Goal: Navigation & Orientation: Find specific page/section

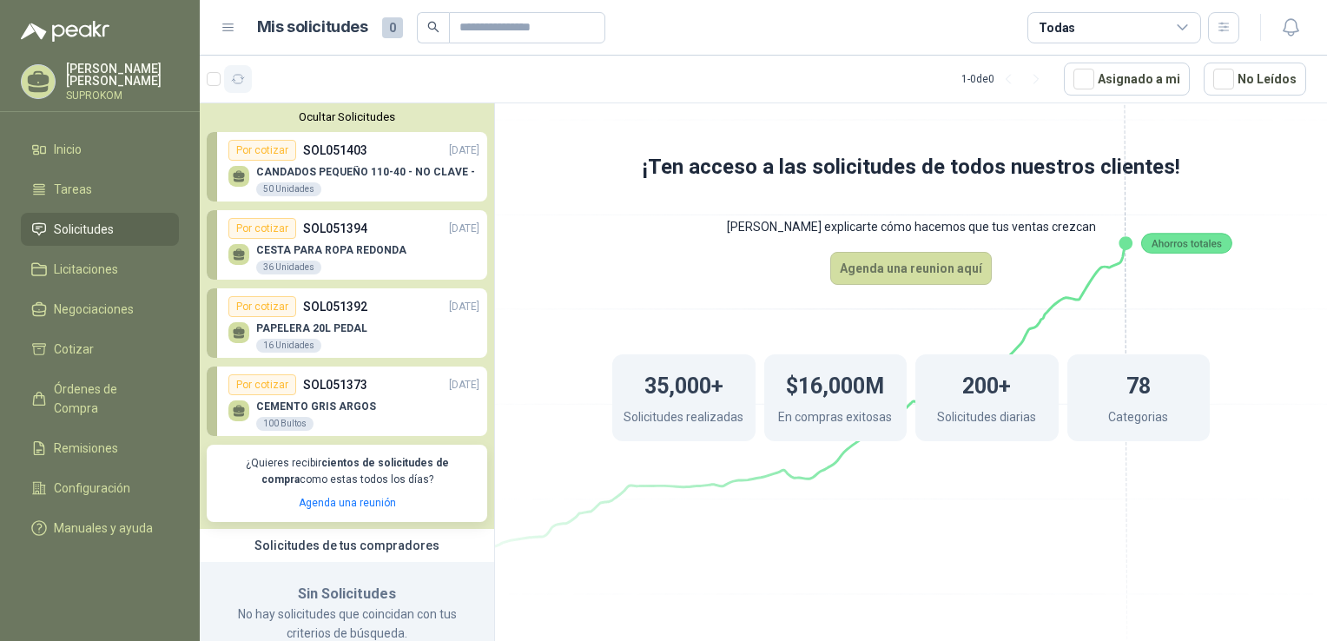
click at [237, 79] on icon "button" at bounding box center [238, 79] width 15 height 15
click at [258, 385] on div "Por cotizar" at bounding box center [262, 384] width 68 height 21
click at [83, 145] on li "Inicio" at bounding box center [99, 149] width 137 height 19
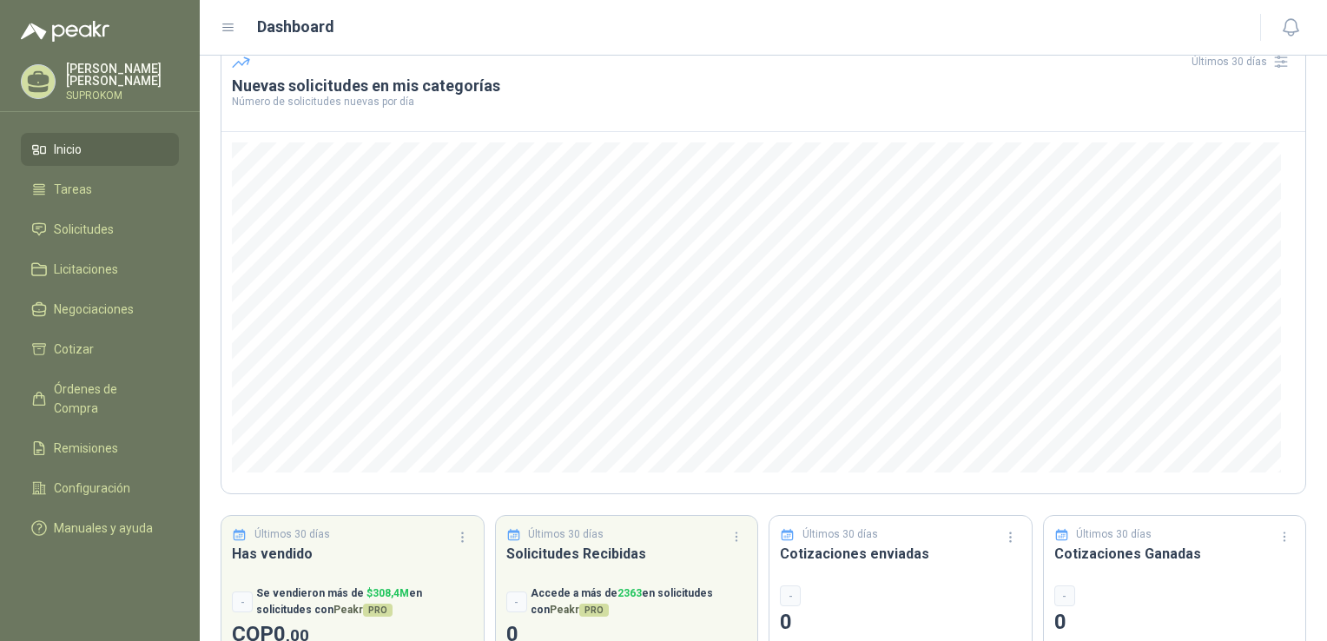
scroll to position [141, 0]
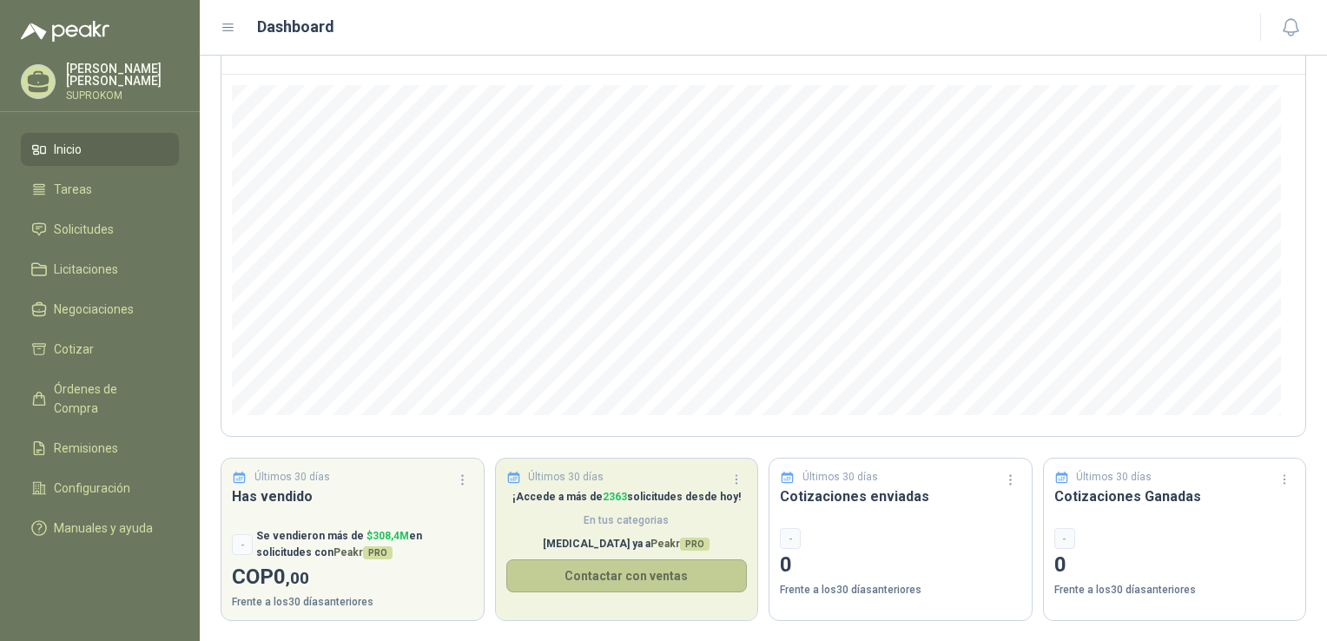
click at [626, 577] on button "Contactar con ventas" at bounding box center [626, 575] width 241 height 33
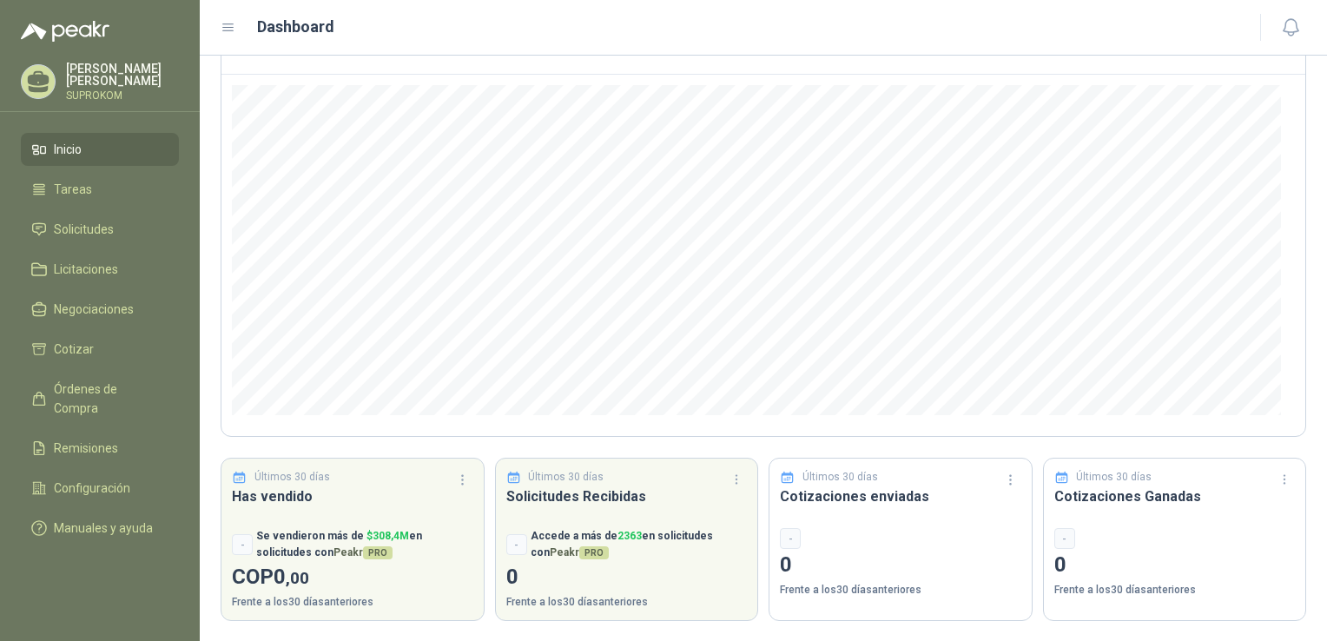
click at [875, 563] on p "0" at bounding box center [900, 565] width 241 height 33
click at [813, 546] on div "-" at bounding box center [900, 538] width 241 height 21
click at [780, 539] on div "-" at bounding box center [790, 538] width 21 height 21
click at [788, 542] on div "-" at bounding box center [790, 538] width 21 height 21
click at [90, 345] on span "Cotizar" at bounding box center [74, 349] width 40 height 19
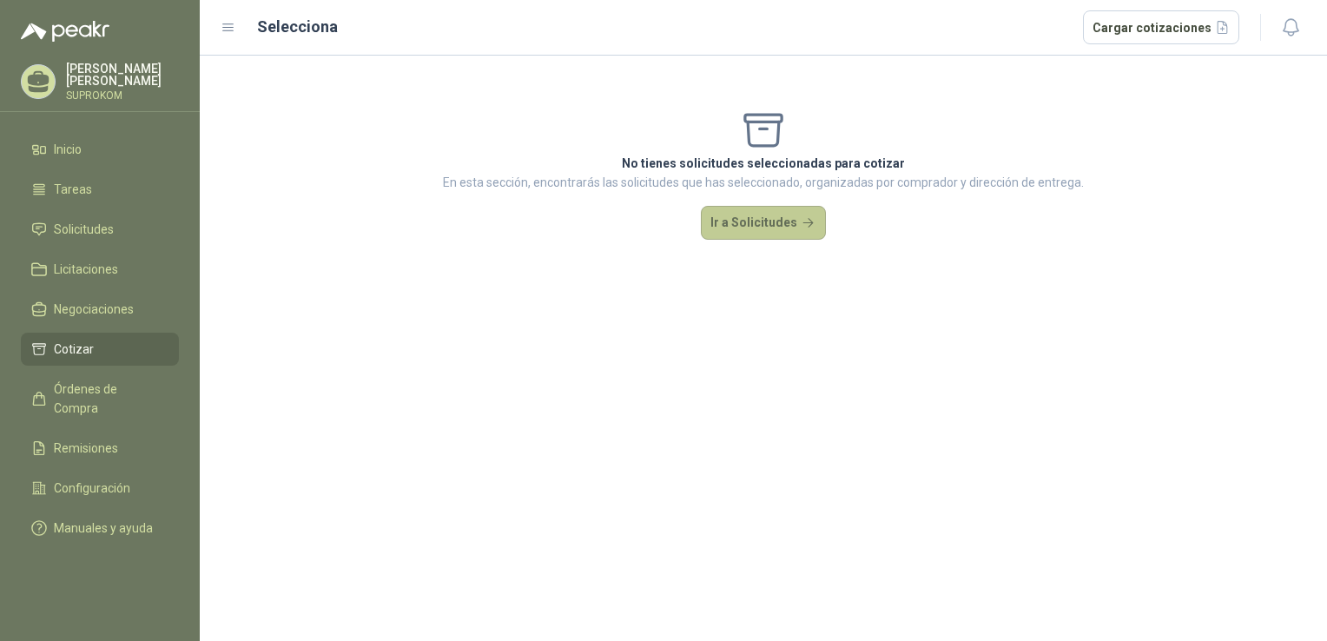
click at [761, 228] on button "Ir a Solicitudes" at bounding box center [763, 223] width 125 height 35
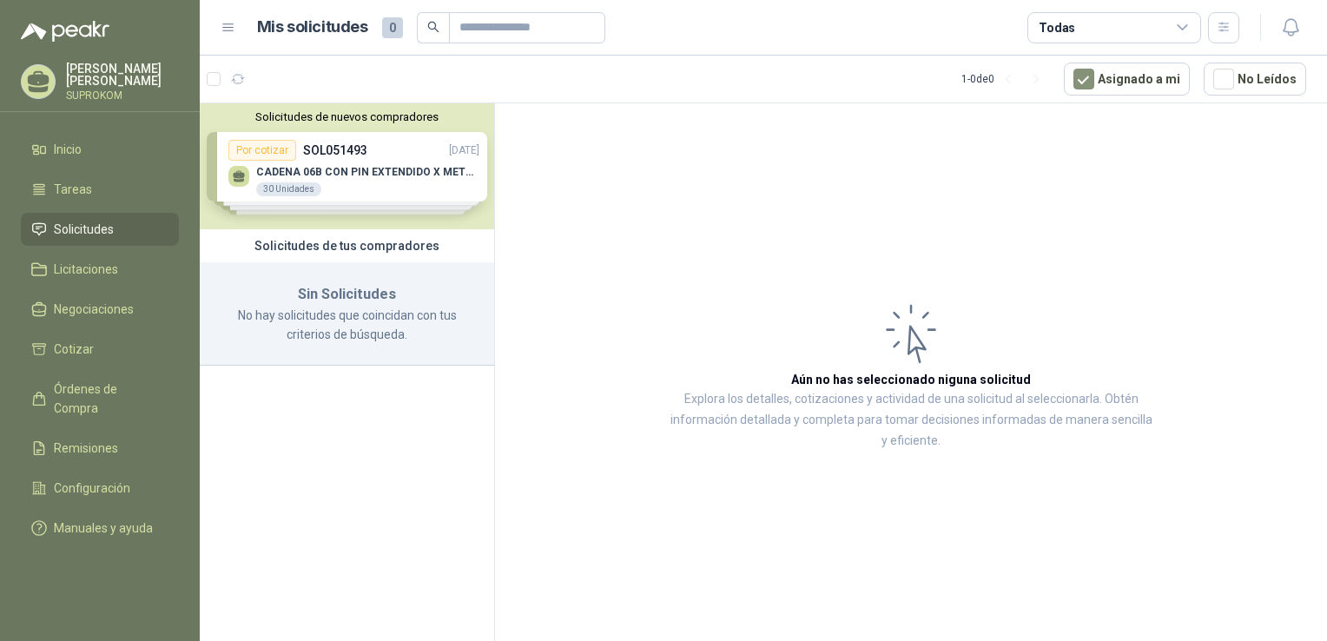
click at [382, 165] on div "Solicitudes de nuevos compradores Por cotizar SOL051493 [DATE] CADENA 06B CON P…" at bounding box center [347, 166] width 294 height 126
